Goal: Task Accomplishment & Management: Manage account settings

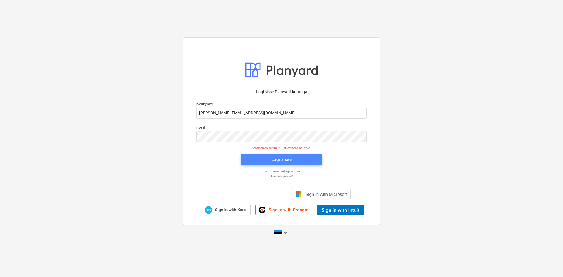
click at [289, 160] on div "Logi sisse" at bounding box center [281, 160] width 21 height 8
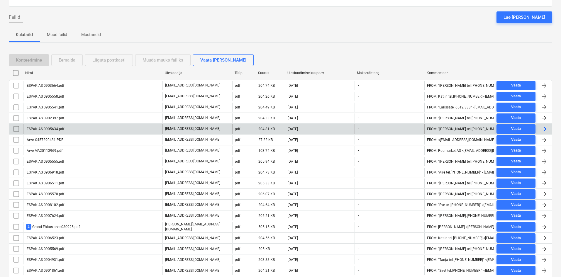
scroll to position [88, 0]
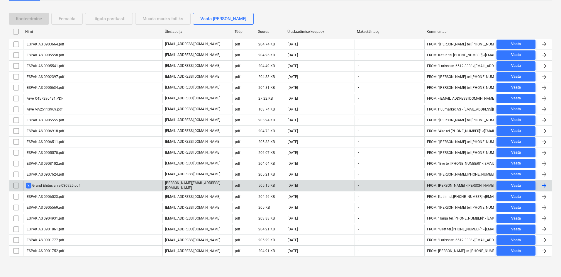
click at [65, 185] on div "2 Grand Ehitus arve 030925.pdf" at bounding box center [53, 186] width 54 height 6
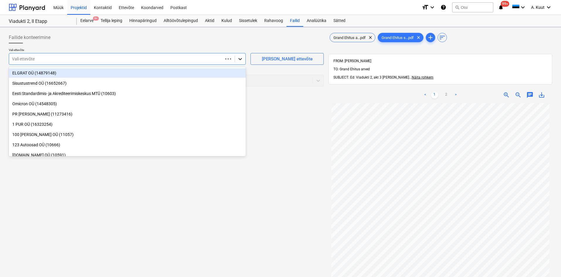
click at [240, 59] on icon at bounding box center [240, 59] width 4 height 2
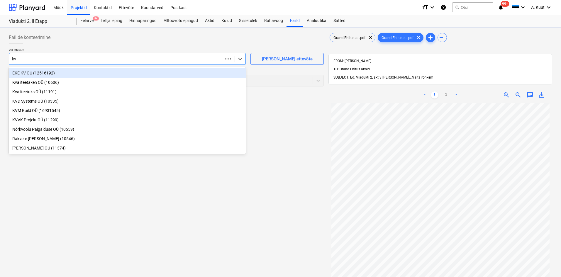
type input "kvm"
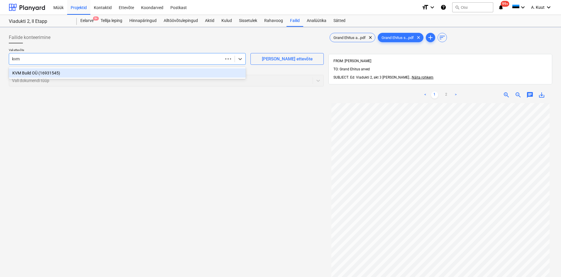
click at [33, 72] on div "KVM Build OÜ (16931545)" at bounding box center [127, 72] width 237 height 9
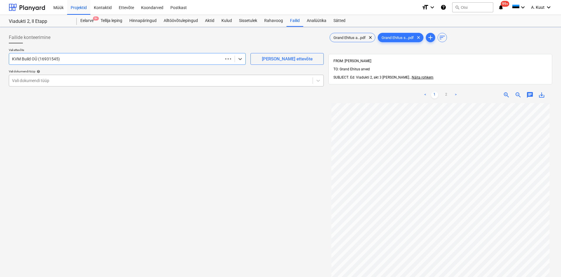
click at [36, 82] on div at bounding box center [160, 81] width 297 height 6
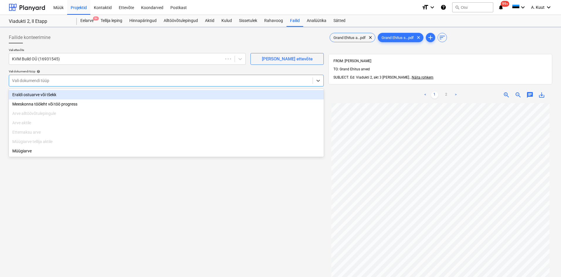
click at [33, 93] on div "Eraldi ostuarve või tšekk" at bounding box center [166, 94] width 315 height 9
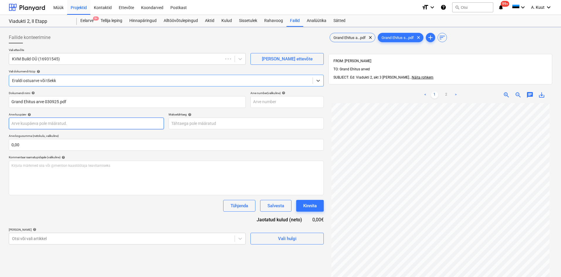
click at [42, 125] on body "Müük Projektid Kontaktid Ettevõte Koondarved Postkast format_size keyboard_arro…" at bounding box center [280, 138] width 561 height 277
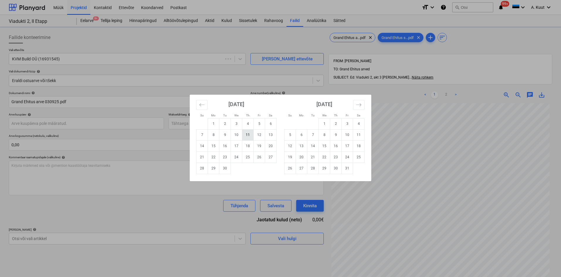
click at [249, 137] on td "11" at bounding box center [247, 134] width 11 height 11
type input "[DATE]"
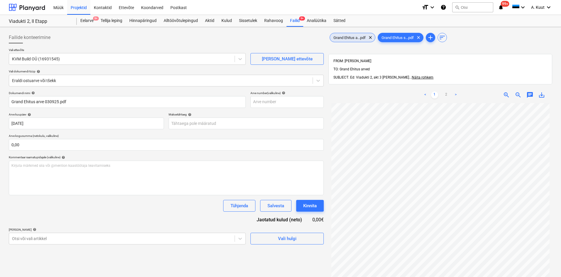
click at [347, 34] on div "Grand Ehitus a...pdf clear" at bounding box center [352, 37] width 46 height 9
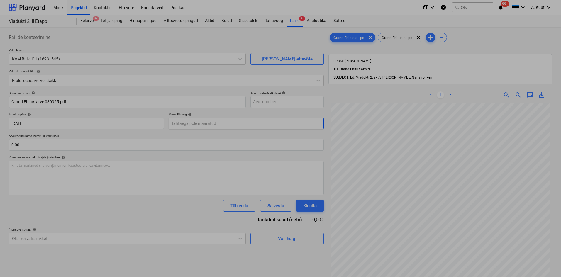
click at [179, 123] on body "Müük Projektid Kontaktid Ettevõte Koondarved Postkast format_size keyboard_arro…" at bounding box center [280, 138] width 561 height 277
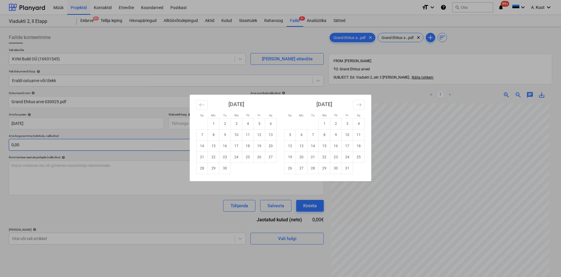
click at [256, 148] on td "19" at bounding box center [258, 145] width 11 height 11
type input "[DATE]"
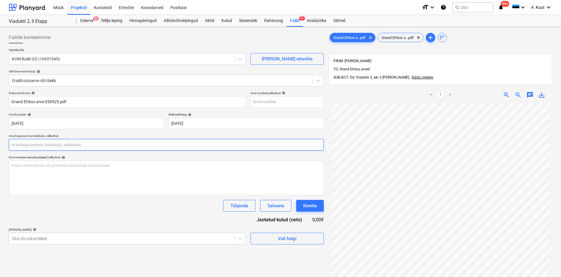
click at [21, 145] on input "text" at bounding box center [166, 145] width 315 height 12
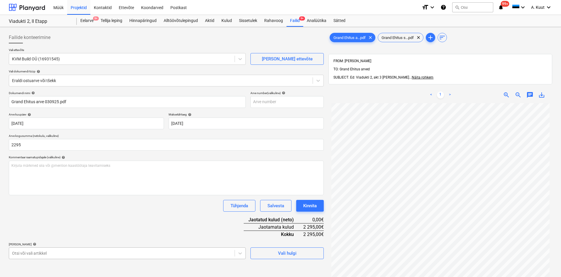
type input "2 295,00"
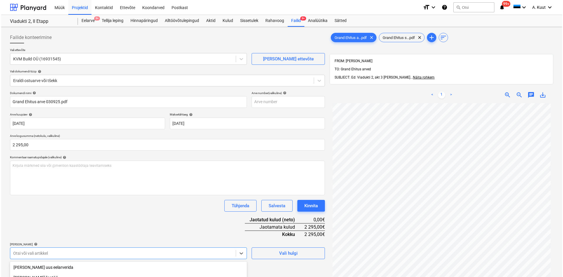
scroll to position [76, 0]
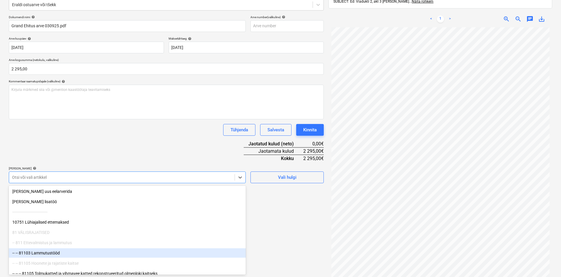
click at [52, 201] on body "Müük Projektid Kontaktid Ettevõte Koondarved Postkast format_size keyboard_arro…" at bounding box center [280, 62] width 561 height 277
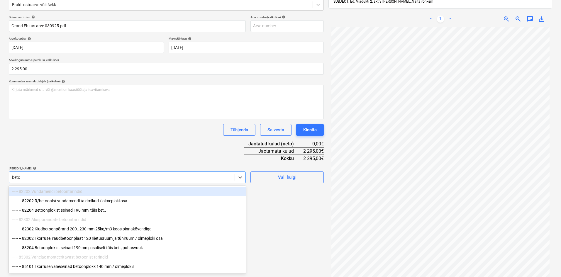
type input "betoo"
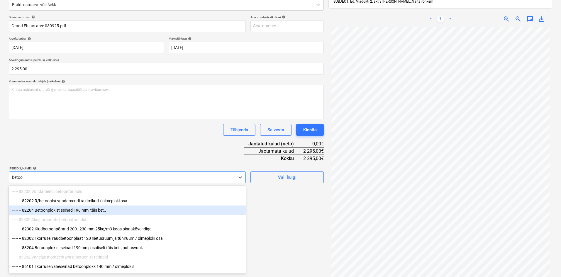
click at [49, 212] on div "-- -- -- 82204 Betoonplokist seinad 190 mm, täis bet.," at bounding box center [127, 209] width 237 height 9
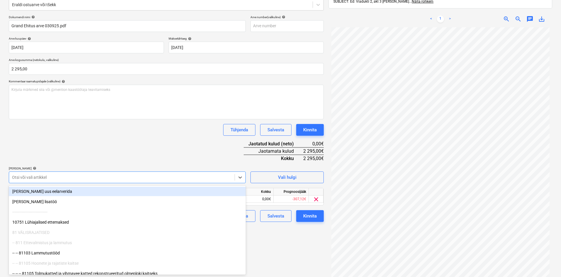
click at [114, 154] on div "Dokumendi nimi help Grand Ehitus arve 030925.pdf Arve number (valikuline) help …" at bounding box center [166, 118] width 315 height 207
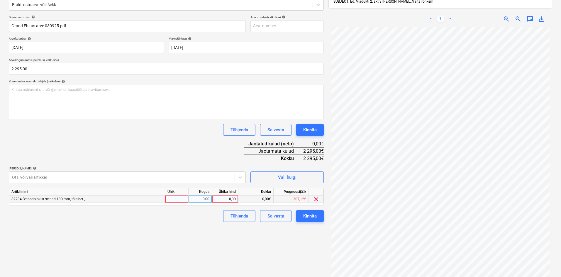
click at [231, 199] on div "0,00" at bounding box center [224, 198] width 21 height 7
type input "2295"
click at [199, 236] on div "Failide konteerimine Vali ettevõte KVM Build OÜ (16931545) [PERSON_NAME] uus et…" at bounding box center [165, 121] width 319 height 337
click at [316, 216] on div "Kinnita" at bounding box center [309, 216] width 13 height 8
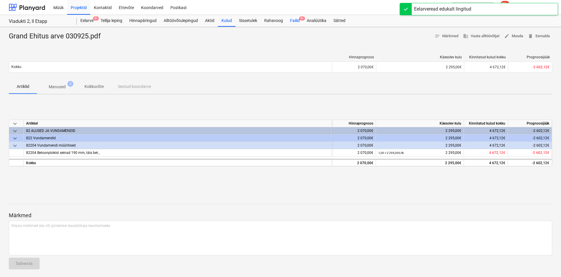
click at [297, 19] on div "Failid 9+" at bounding box center [294, 21] width 17 height 12
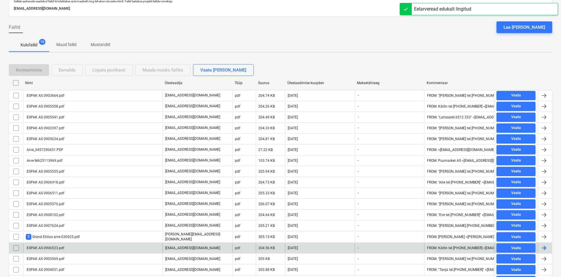
scroll to position [77, 0]
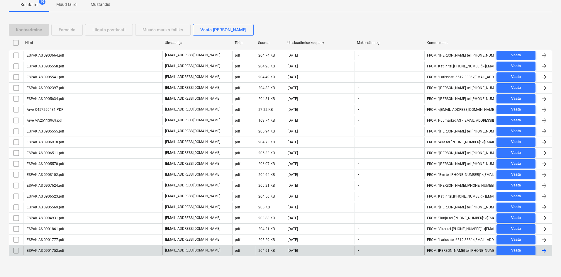
click at [65, 251] on div "ESPAK AS 0901752.pdf" at bounding box center [92, 250] width 139 height 9
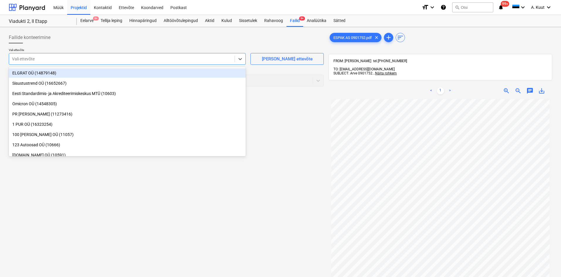
click at [61, 59] on div at bounding box center [121, 59] width 219 height 6
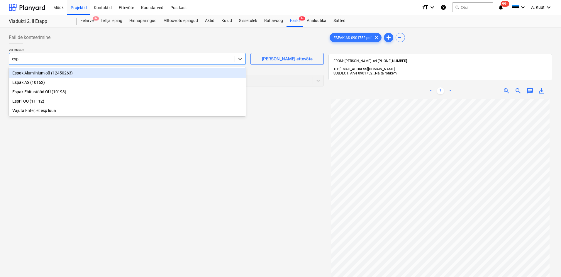
type input "espak"
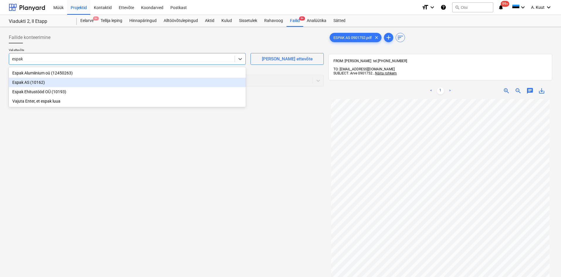
click at [25, 84] on div "Espak AS (10162)" at bounding box center [127, 82] width 237 height 9
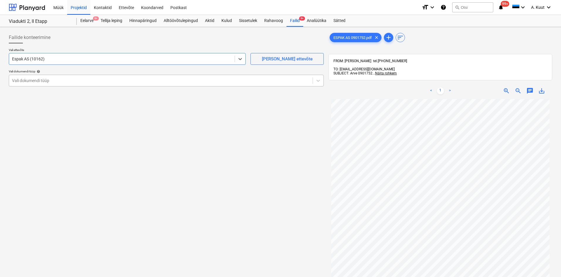
click at [27, 80] on div at bounding box center [160, 81] width 297 height 6
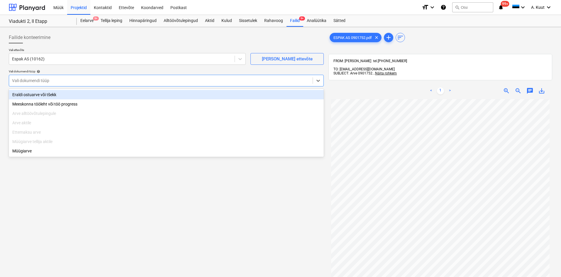
click at [27, 92] on div "Eraldi ostuarve või tšekk" at bounding box center [166, 94] width 315 height 9
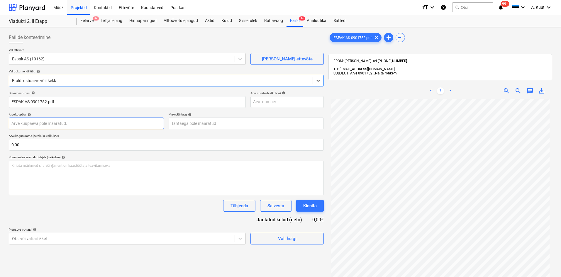
click at [31, 121] on body "Müük Projektid Kontaktid Ettevõte Koondarved Postkast format_size keyboard_arro…" at bounding box center [280, 138] width 561 height 277
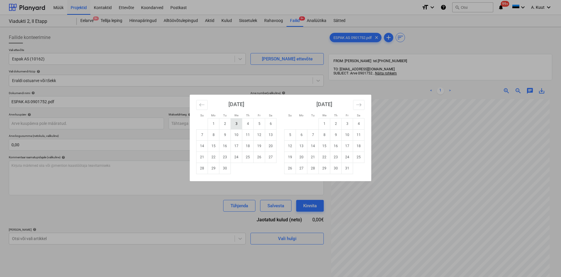
click at [236, 125] on td "3" at bounding box center [236, 123] width 11 height 11
type input "[DATE]"
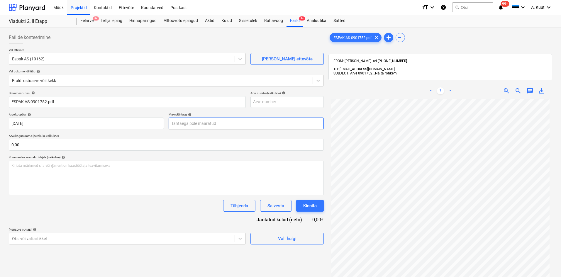
click at [200, 124] on body "Müük Projektid Kontaktid Ettevõte Koondarved Postkast format_size keyboard_arro…" at bounding box center [280, 138] width 561 height 277
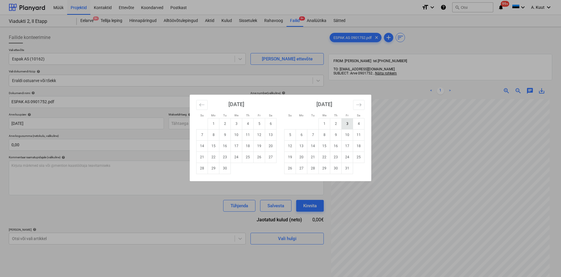
click at [344, 124] on td "3" at bounding box center [346, 123] width 11 height 11
type input "[DATE]"
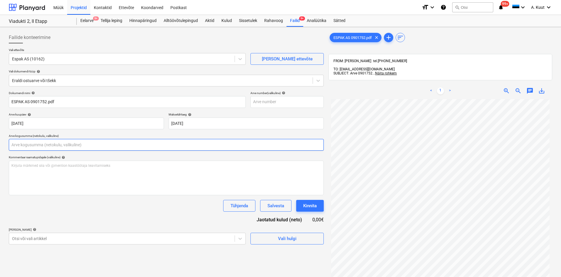
click at [15, 143] on input "text" at bounding box center [166, 145] width 315 height 12
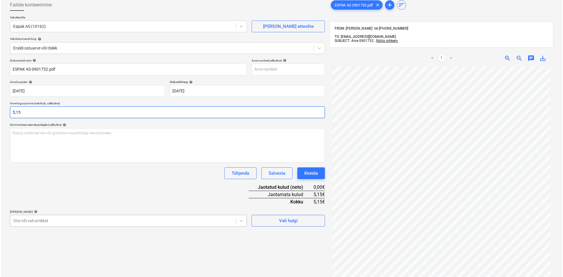
scroll to position [83, 0]
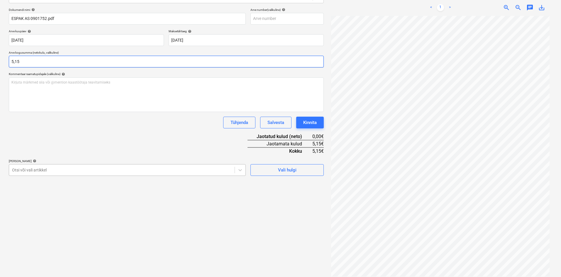
type input "5,15"
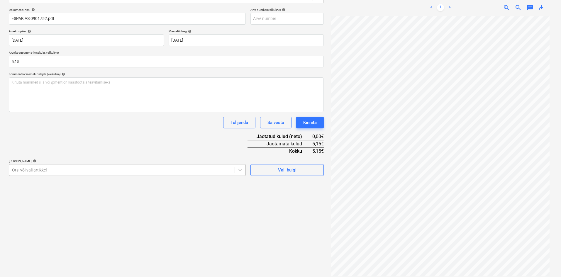
click at [43, 167] on div at bounding box center [121, 170] width 219 height 6
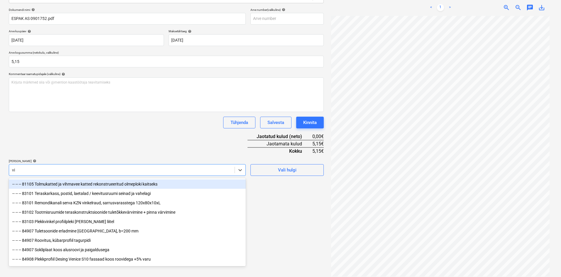
type input "vin"
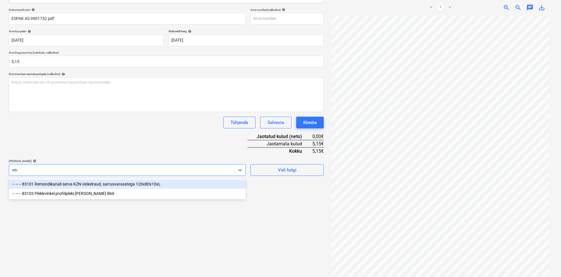
click at [70, 184] on div "-- -- -- 83101 Remondikanali serva KZN vinkelraud, sarrusvarasstega 120x80x10xL" at bounding box center [127, 183] width 237 height 9
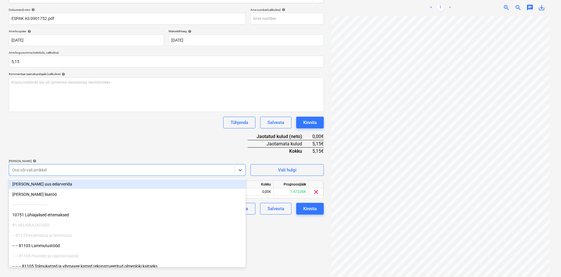
click at [109, 145] on div "Dokumendi nimi help ESPAK AS 0901752.pdf Arve number (valikuline) help Arve kuu…" at bounding box center [166, 111] width 315 height 207
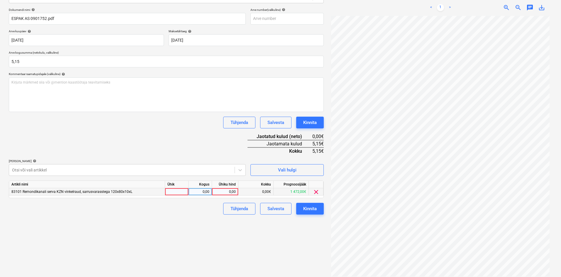
click at [234, 188] on div "0,00" at bounding box center [224, 191] width 21 height 7
type input "5,15"
click at [210, 239] on div "Failide konteerimine Vali ettevõte Espak AS (10162) [PERSON_NAME] uus ettevõte …" at bounding box center [165, 112] width 319 height 333
click at [317, 210] on button "Kinnita" at bounding box center [310, 209] width 28 height 12
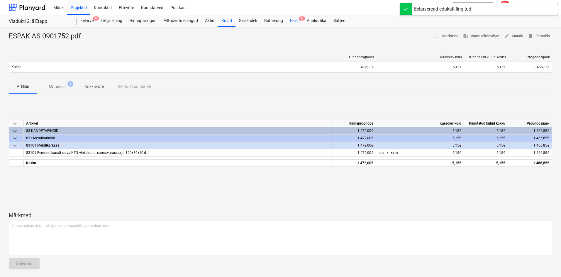
click at [294, 22] on div "Failid 9+" at bounding box center [294, 21] width 17 height 12
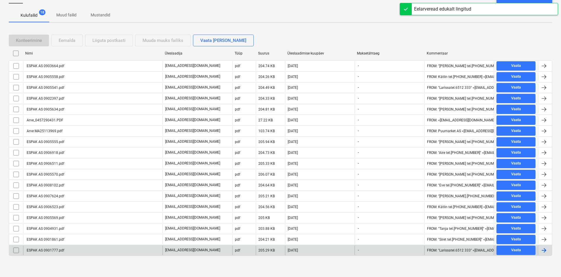
click at [53, 250] on div "ESPAK AS 0901777.pdf" at bounding box center [45, 250] width 38 height 4
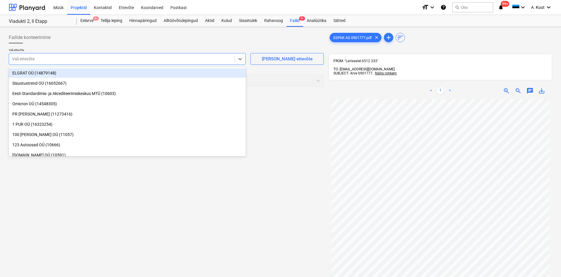
click at [37, 57] on div at bounding box center [121, 59] width 219 height 6
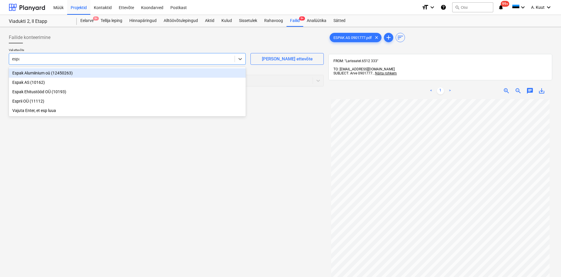
type input "espak"
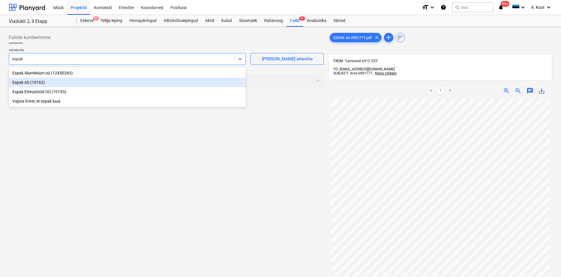
click at [25, 82] on div "Espak AS (10162)" at bounding box center [127, 82] width 237 height 9
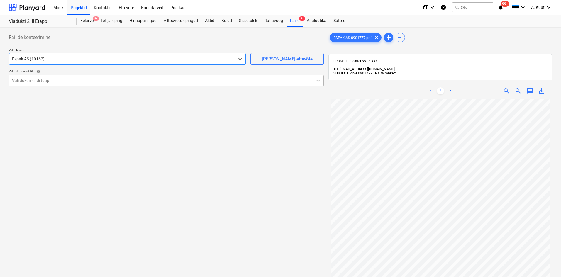
click at [25, 82] on div at bounding box center [160, 81] width 297 height 6
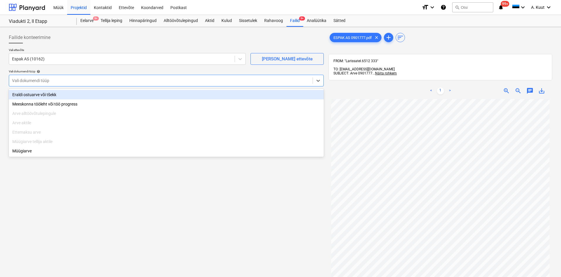
click at [27, 95] on div "Eraldi ostuarve või tšekk" at bounding box center [166, 94] width 315 height 9
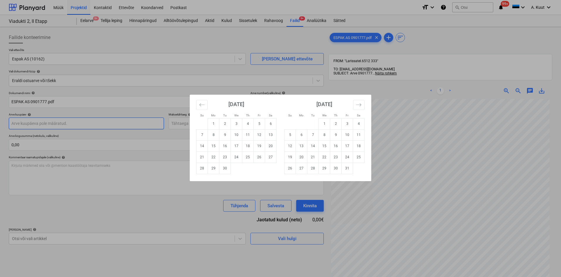
click at [25, 124] on body "Müük Projektid Kontaktid Ettevõte Koondarved Postkast format_size keyboard_arro…" at bounding box center [280, 138] width 561 height 277
click at [240, 122] on td "3" at bounding box center [236, 123] width 11 height 11
type input "[DATE]"
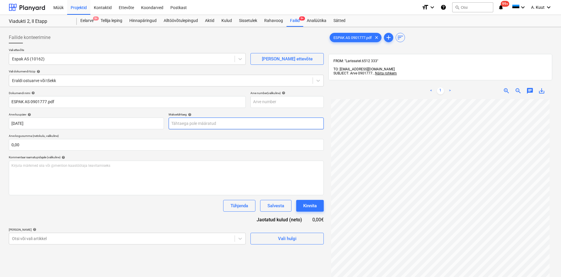
click at [205, 123] on body "Müük Projektid Kontaktid Ettevõte Koondarved Postkast format_size keyboard_arro…" at bounding box center [280, 138] width 561 height 277
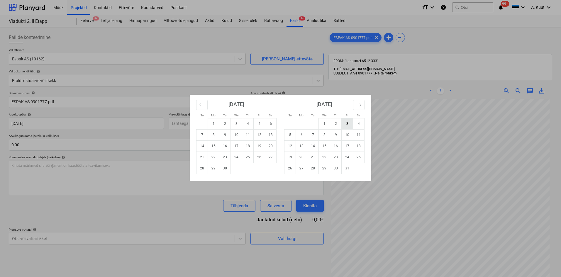
click at [349, 123] on td "3" at bounding box center [346, 123] width 11 height 11
type input "[DATE]"
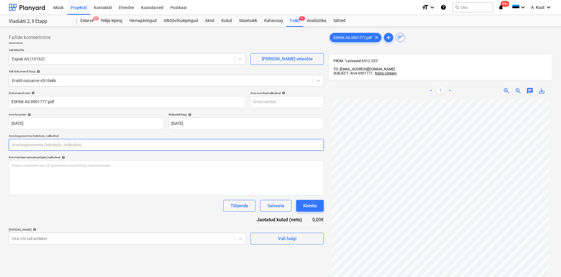
click at [49, 147] on input "text" at bounding box center [166, 145] width 315 height 12
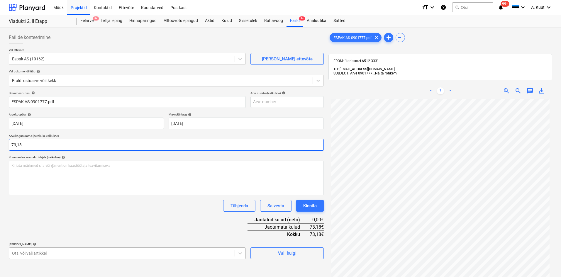
type input "73,18"
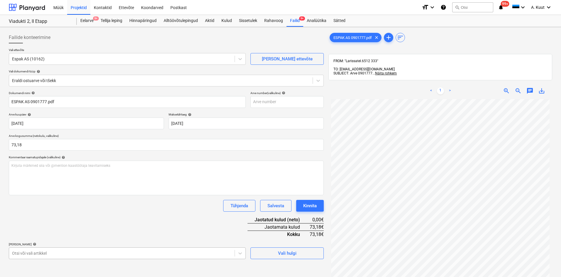
click at [75, 251] on body "Müük Projektid Kontaktid Ettevõte Koondarved Postkast format_size keyboard_arro…" at bounding box center [280, 138] width 561 height 277
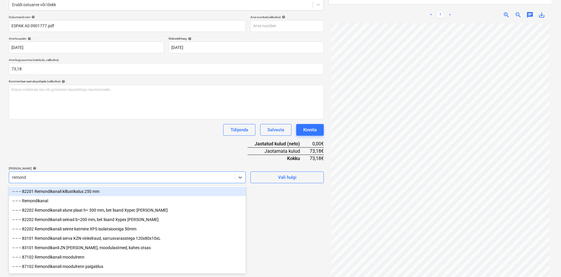
type input "[PERSON_NAME]"
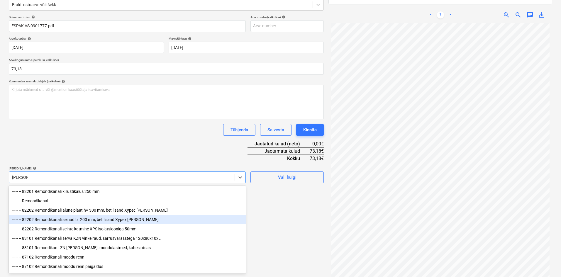
click at [84, 219] on div "-- -- -- 82202 Remondikanali seinad b=200 mm, bet lisand Xypex [PERSON_NAME]" at bounding box center [127, 219] width 237 height 9
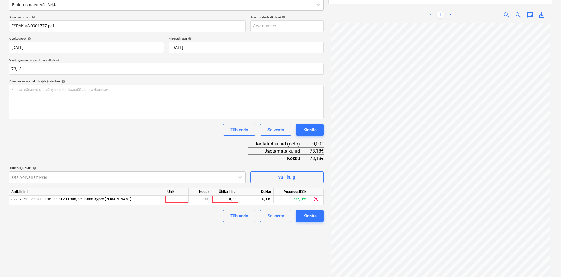
click at [145, 155] on div "Dokumendi nimi help ESPAK AS 0901777.pdf Arve number (valikuline) help Arve kuu…" at bounding box center [166, 118] width 315 height 207
click at [235, 200] on div "0,00" at bounding box center [224, 198] width 21 height 7
type input "73,18"
click at [197, 224] on div "Failide konteerimine Vali ettevõte Espak AS (10162) [PERSON_NAME] uus ettevõte …" at bounding box center [165, 119] width 319 height 333
click at [314, 215] on div "Kinnita" at bounding box center [309, 216] width 13 height 8
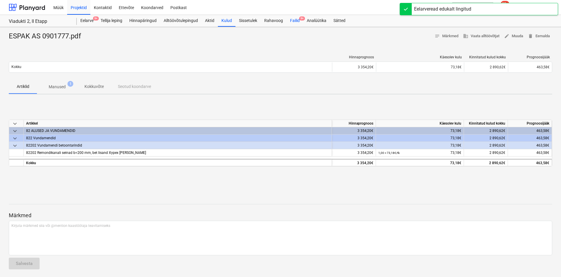
click at [293, 20] on div "Failid 9+" at bounding box center [294, 21] width 17 height 12
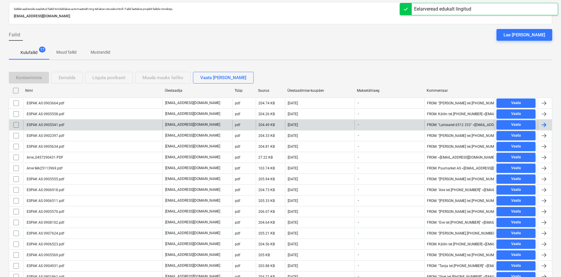
scroll to position [56, 0]
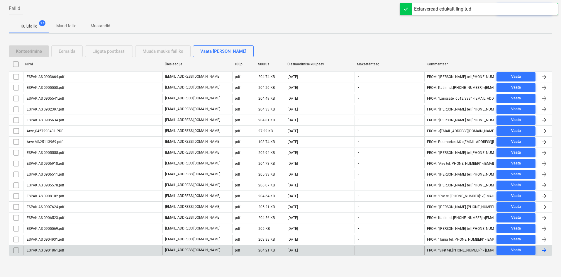
click at [42, 250] on div "ESPAK AS 0901861.pdf" at bounding box center [45, 250] width 38 height 4
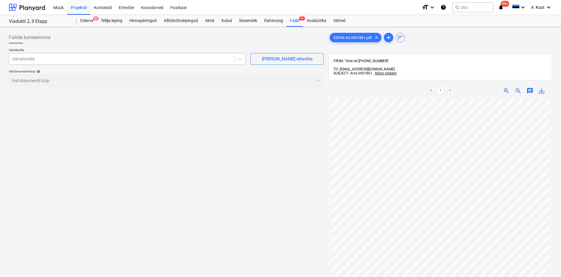
click at [45, 59] on div at bounding box center [121, 59] width 219 height 6
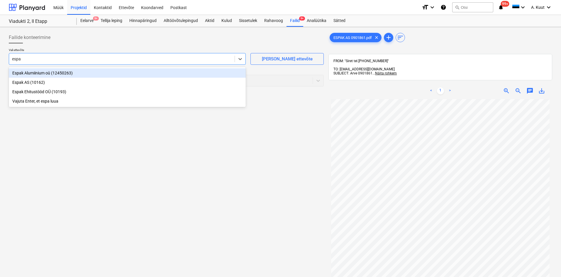
type input "espak"
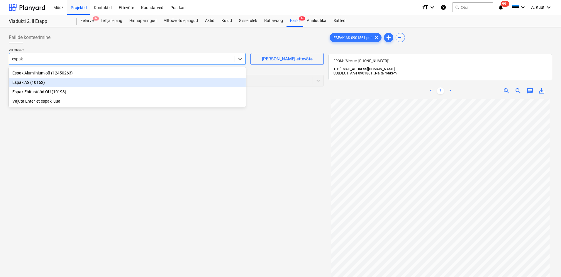
click at [15, 82] on div "Espak AS (10162)" at bounding box center [127, 82] width 237 height 9
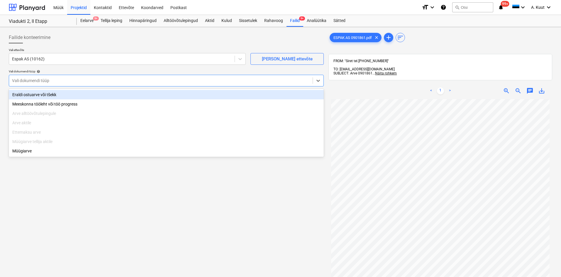
click at [21, 81] on div at bounding box center [160, 81] width 297 height 6
click at [25, 94] on div "Eraldi ostuarve või tšekk" at bounding box center [166, 94] width 315 height 9
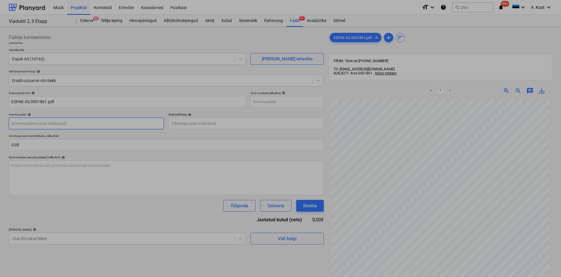
click at [26, 124] on body "Müük Projektid Kontaktid Ettevõte Koondarved Postkast format_size keyboard_arro…" at bounding box center [280, 138] width 561 height 277
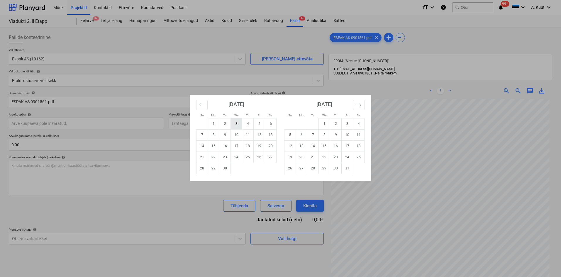
click at [234, 124] on td "3" at bounding box center [236, 123] width 11 height 11
type input "[DATE]"
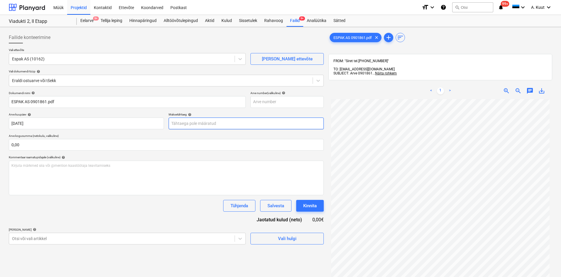
click at [217, 124] on body "Müük Projektid Kontaktid Ettevõte Koondarved Postkast format_size keyboard_arro…" at bounding box center [280, 138] width 561 height 277
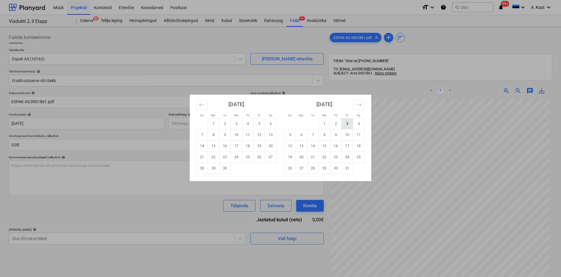
click at [346, 126] on td "3" at bounding box center [346, 123] width 11 height 11
type input "[DATE]"
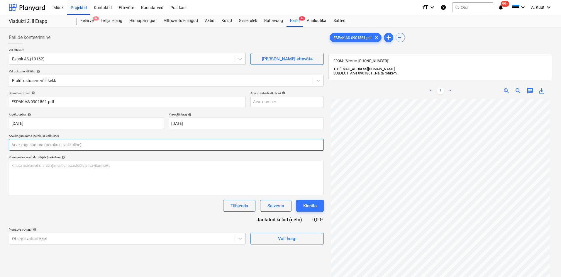
click at [26, 146] on input "text" at bounding box center [166, 145] width 315 height 12
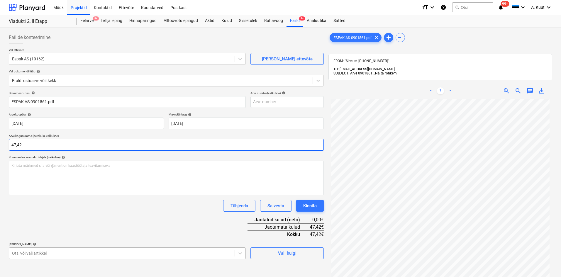
type input "47,42"
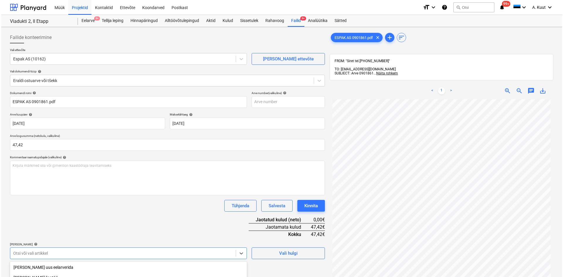
scroll to position [76, 0]
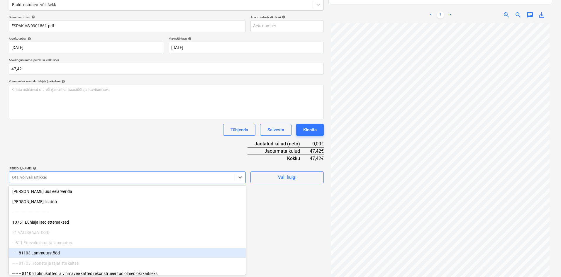
click at [38, 201] on body "Müük Projektid Kontaktid Ettevõte Koondarved Postkast format_size keyboard_arro…" at bounding box center [280, 62] width 561 height 277
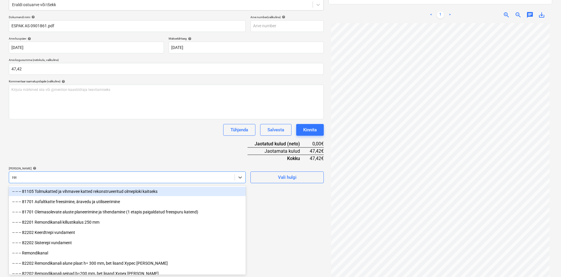
type input "[PERSON_NAME]"
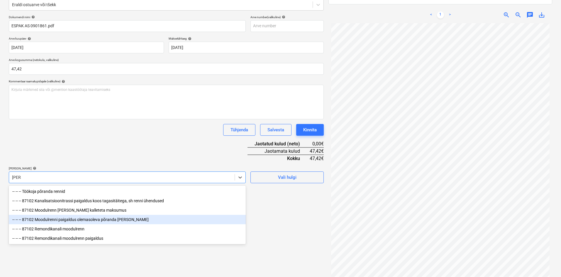
click at [57, 221] on div "-- -- -- 87102 Moodulrenni paigaldus olemasoleva põranda [PERSON_NAME]" at bounding box center [127, 219] width 237 height 9
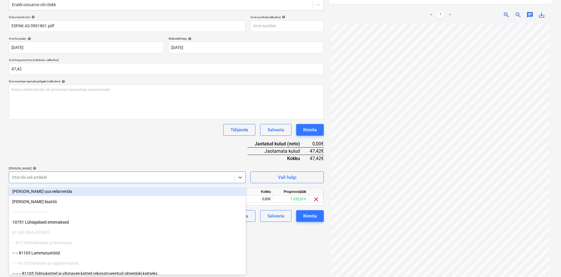
click at [131, 154] on div "Dokumendi nimi help ESPAK AS 0901861.pdf Arve number (valikuline) help Arve kuu…" at bounding box center [166, 118] width 315 height 207
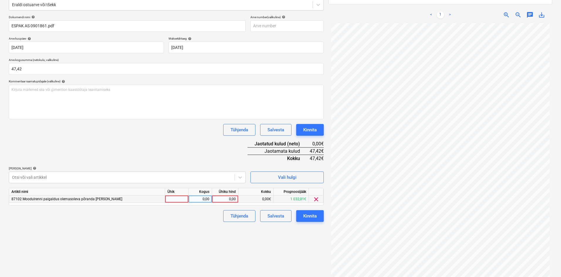
click at [234, 198] on div "0,00" at bounding box center [224, 198] width 21 height 7
type input "47,42"
click at [207, 234] on div "Failide konteerimine Vali ettevõte Espak AS (10162) [PERSON_NAME] uus ettevõte …" at bounding box center [165, 119] width 319 height 333
click at [317, 216] on button "Kinnita" at bounding box center [310, 216] width 28 height 12
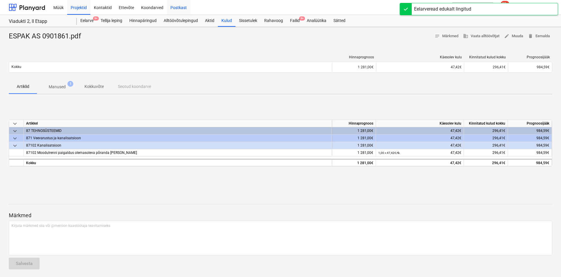
click at [178, 9] on div "Postkast" at bounding box center [178, 7] width 23 height 15
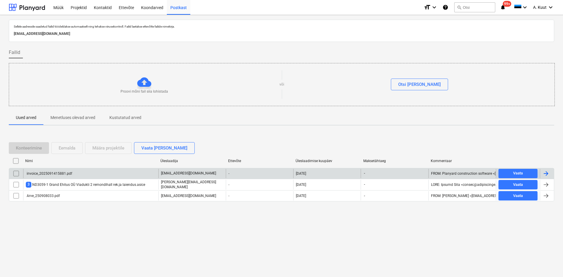
click at [46, 173] on div "invoice_2025091415881.pdf" at bounding box center [49, 173] width 46 height 4
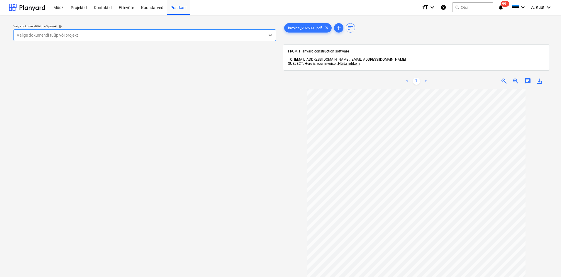
scroll to position [49, 0]
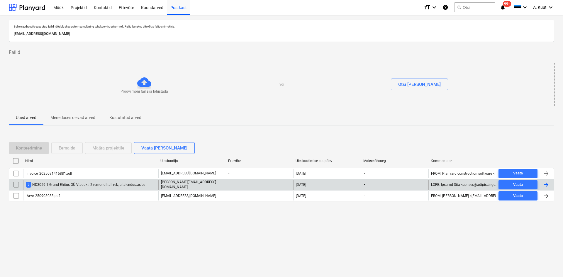
click at [52, 186] on div "3 ND3059-1 Grand Ehitus OÜ Viadukti 2 remondihall rek.ja laiendus.asice" at bounding box center [85, 185] width 119 height 6
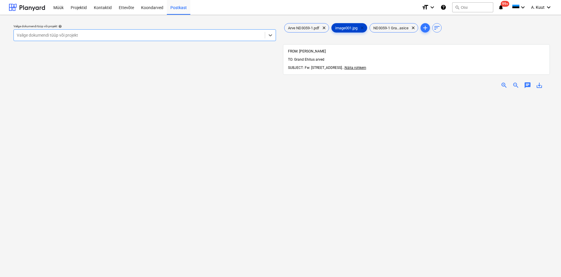
click at [365, 28] on span "clear" at bounding box center [361, 27] width 7 height 7
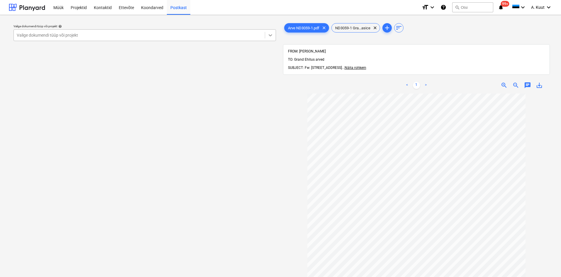
click at [270, 35] on icon at bounding box center [270, 35] width 6 height 6
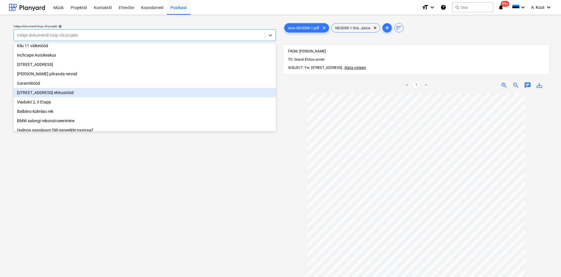
scroll to position [110, 0]
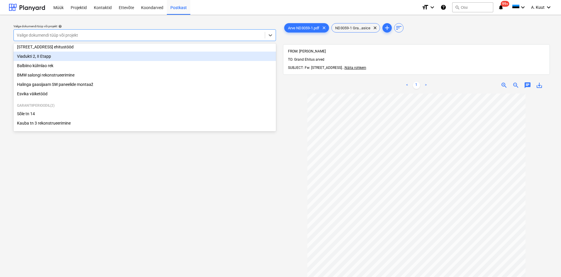
click at [30, 53] on div "Viadukti 2, II Etapp" at bounding box center [144, 56] width 262 height 9
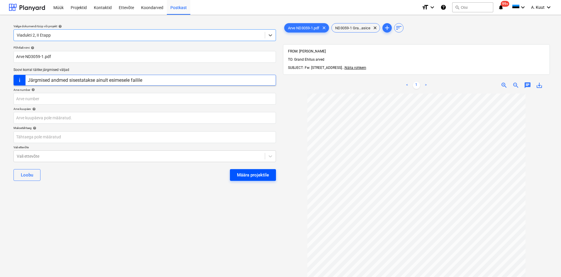
click at [261, 176] on div "Määra projektile" at bounding box center [253, 175] width 32 height 8
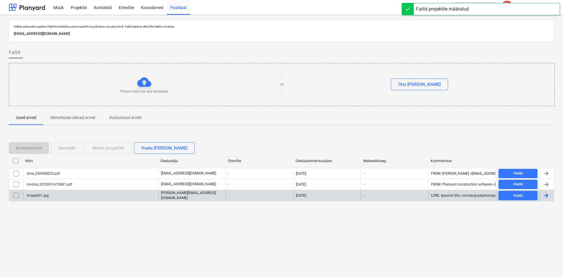
click at [18, 196] on input "checkbox" at bounding box center [15, 195] width 9 height 9
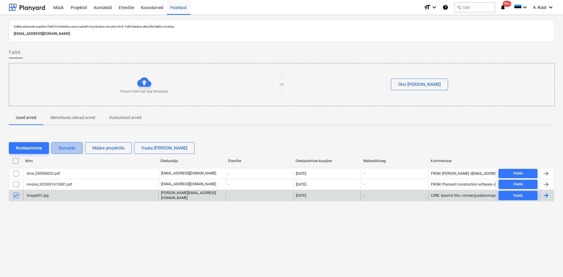
click at [66, 149] on div "Eemalda" at bounding box center [67, 148] width 17 height 8
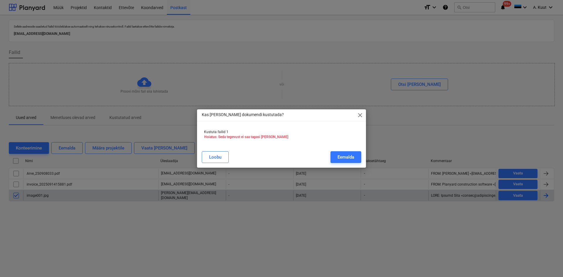
click at [361, 158] on div "[PERSON_NAME]" at bounding box center [281, 157] width 166 height 16
click at [348, 158] on div "Eemalda" at bounding box center [345, 157] width 17 height 8
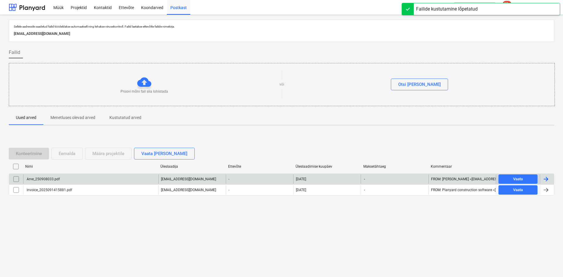
click at [71, 181] on div "Arve_250908033.pdf" at bounding box center [90, 178] width 135 height 9
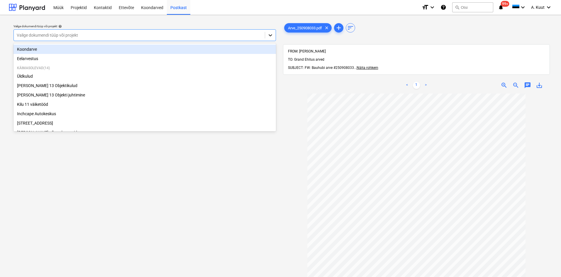
click at [269, 36] on icon at bounding box center [270, 35] width 6 height 6
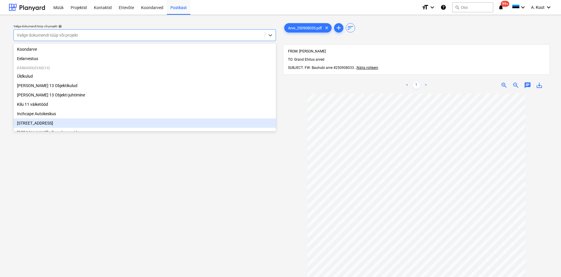
click at [93, 160] on div "Valige dokumendi tüüp või projekt help option Narva mnt 120 focused, 8 of 18. 1…" at bounding box center [145, 188] width 272 height 337
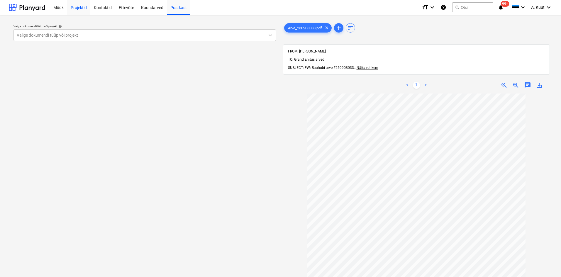
click at [78, 8] on div "Projektid" at bounding box center [78, 7] width 23 height 15
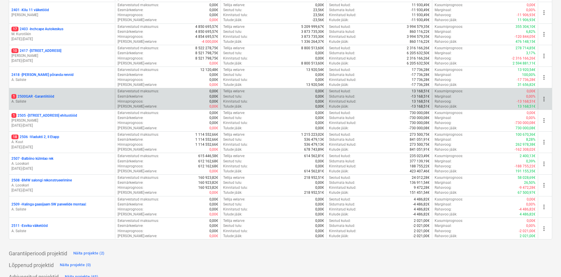
scroll to position [167, 0]
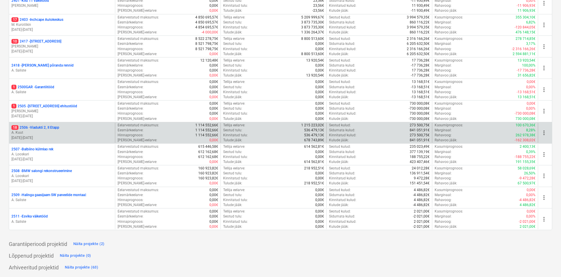
click at [37, 127] on p "18 2506 - [STREET_ADDRESS]" at bounding box center [35, 127] width 48 height 5
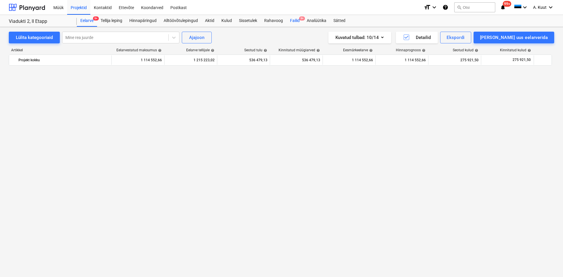
scroll to position [491, 0]
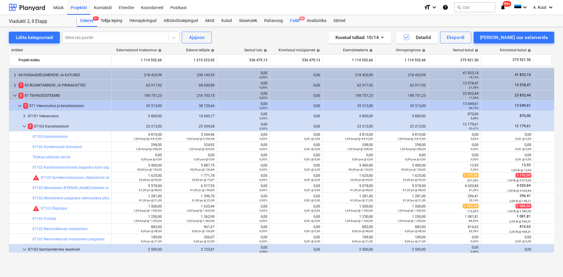
click at [298, 19] on div "Failid 9+" at bounding box center [294, 21] width 17 height 12
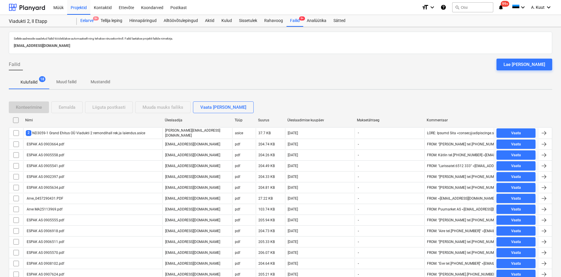
click at [88, 21] on div "Eelarve 9+" at bounding box center [87, 21] width 20 height 12
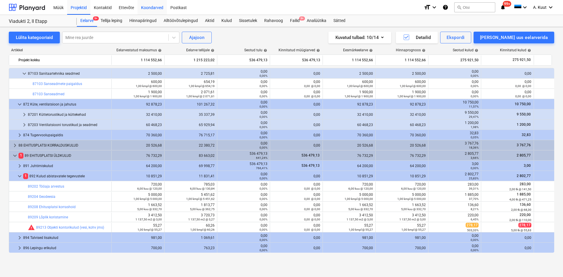
scroll to position [462, 0]
